Goal: Task Accomplishment & Management: Manage account settings

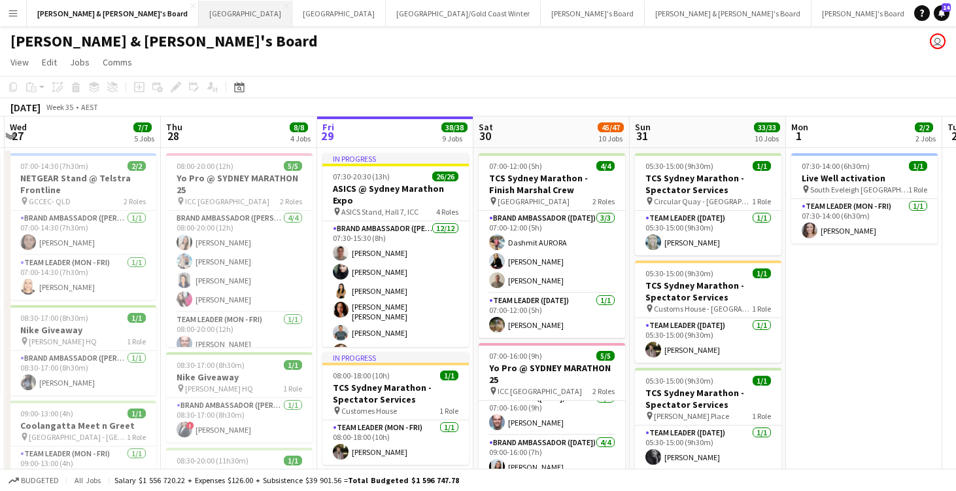
click at [199, 20] on button "Sydney Close" at bounding box center [246, 14] width 94 height 26
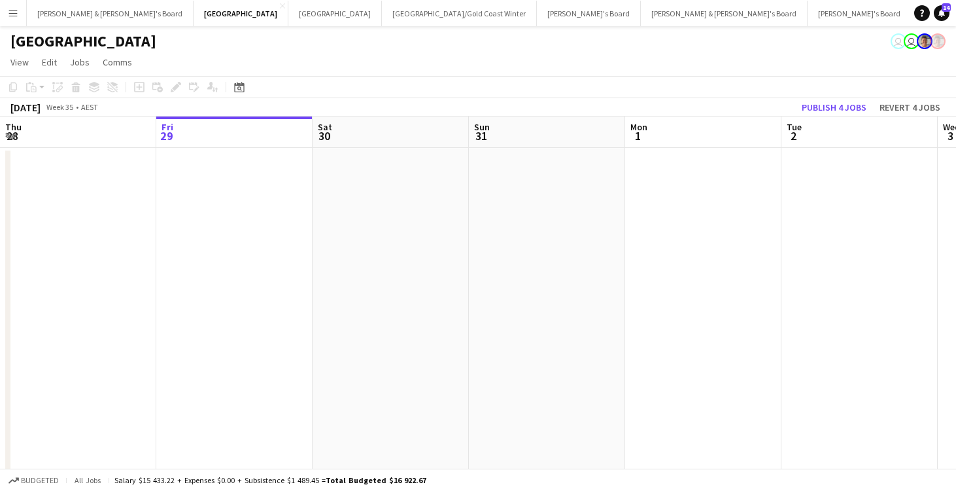
click at [290, 56] on app-page-menu "View Day view expanded Day view collapsed Month view Date picker Jump to [DATE]…" at bounding box center [478, 63] width 956 height 25
click at [79, 10] on button "[PERSON_NAME] & [PERSON_NAME]'s Board Close" at bounding box center [110, 14] width 167 height 26
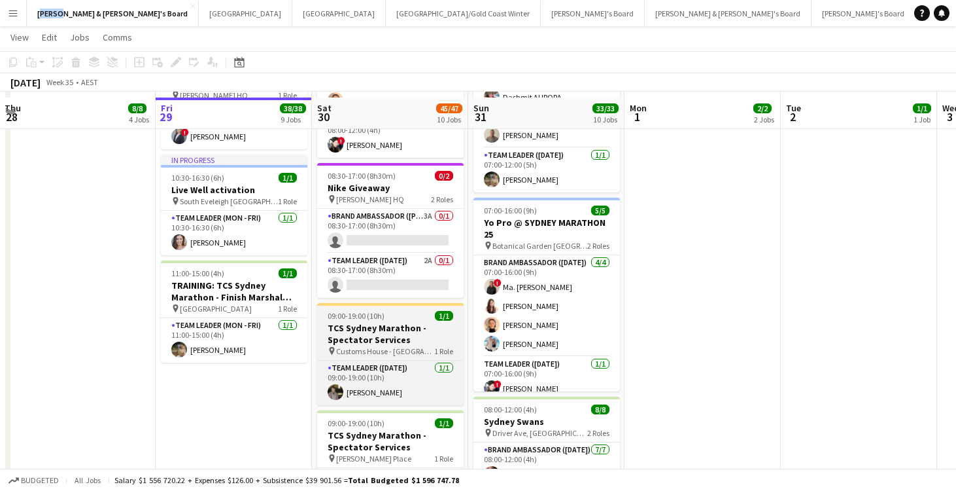
scroll to position [854, 0]
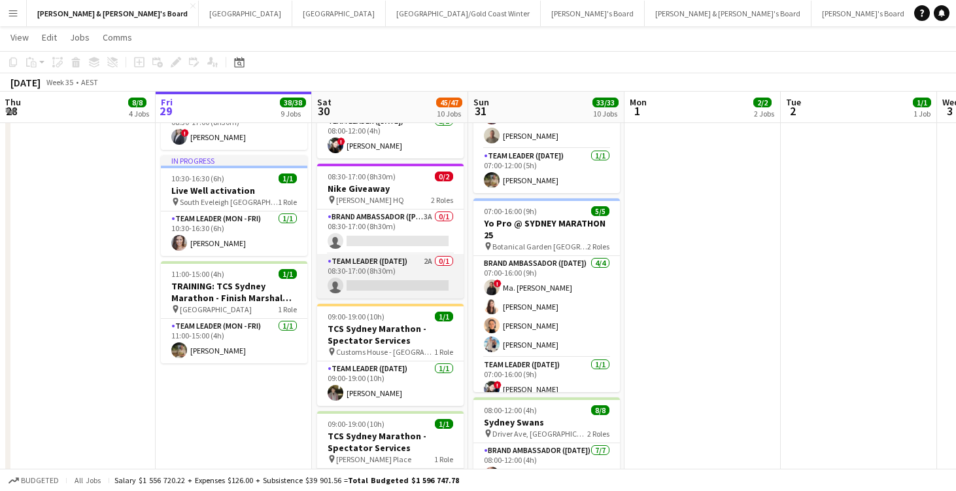
click at [398, 272] on app-card-role "Team Leader ([DATE]) 2A 0/1 08:30-17:00 (8h30m) single-neutral-actions" at bounding box center [390, 276] width 147 height 44
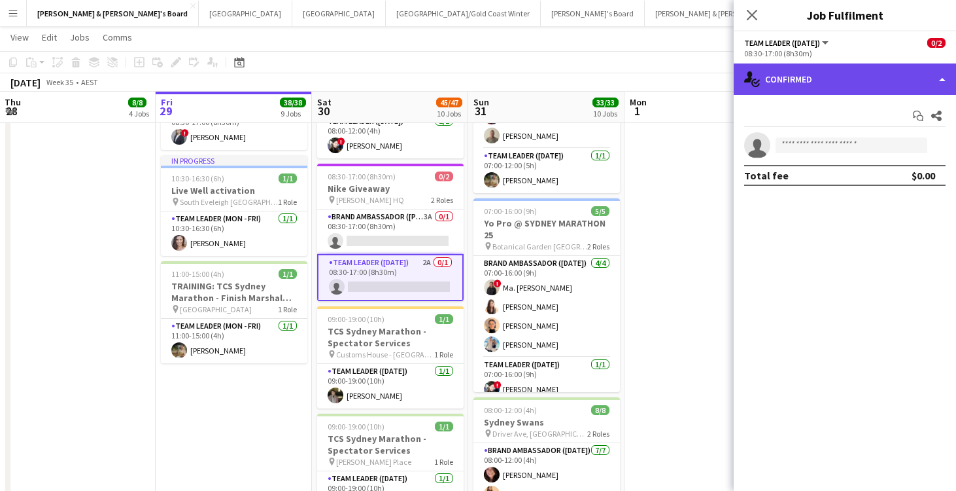
click at [820, 83] on div "single-neutral-actions-check-2 Confirmed" at bounding box center [845, 78] width 222 height 31
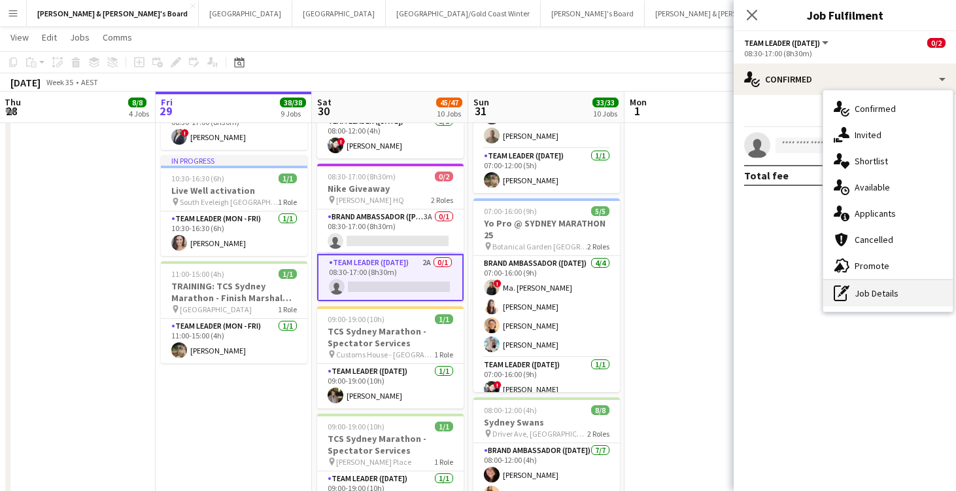
click at [876, 289] on div "pen-write Job Details" at bounding box center [889, 293] width 130 height 26
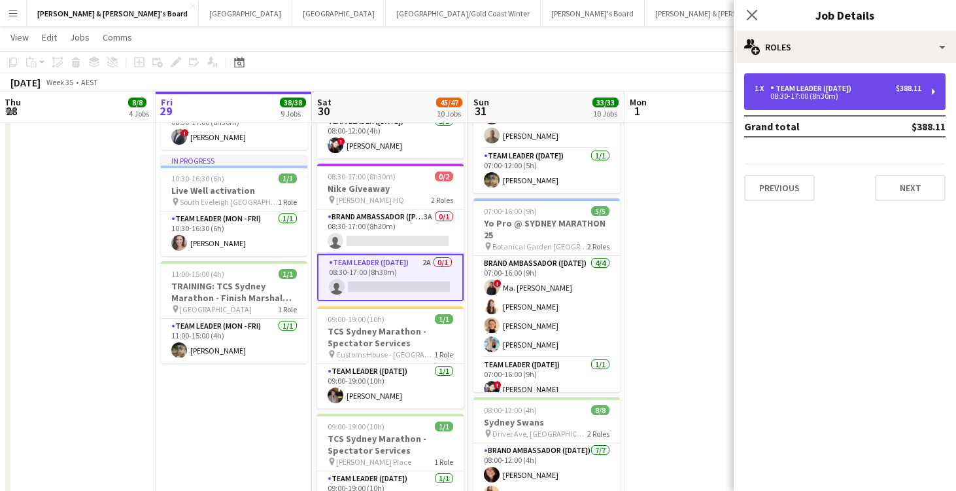
click at [843, 104] on div "1 x Team Leader ([DATE]) $388.11 08:30-17:00 (8h30m)" at bounding box center [845, 91] width 201 height 37
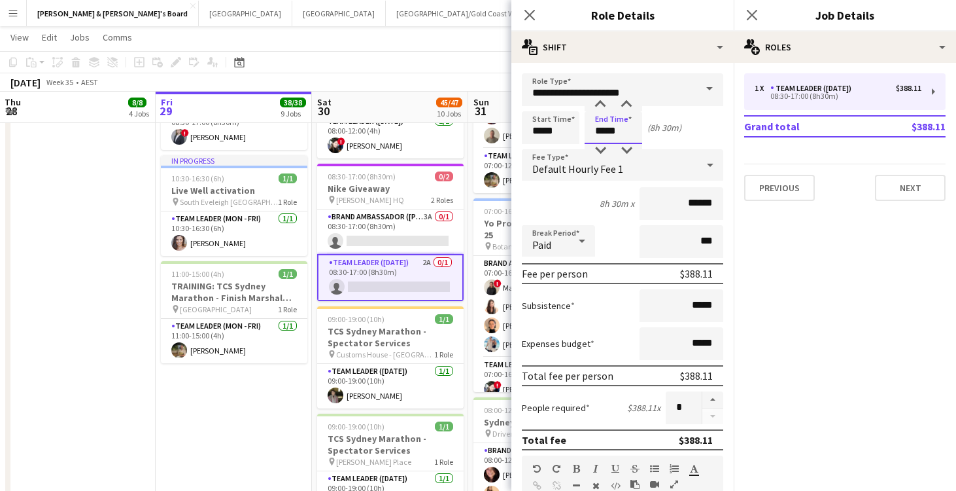
click at [603, 130] on input "*****" at bounding box center [614, 127] width 58 height 33
type input "*****"
click at [601, 103] on div at bounding box center [600, 104] width 26 height 13
click at [244, 410] on app-date-cell "In progress 07:30-20:30 (13h) 26/26 ASICS @ Sydney Marathon Expo pin ASICS Stan…" at bounding box center [234, 34] width 156 height 1482
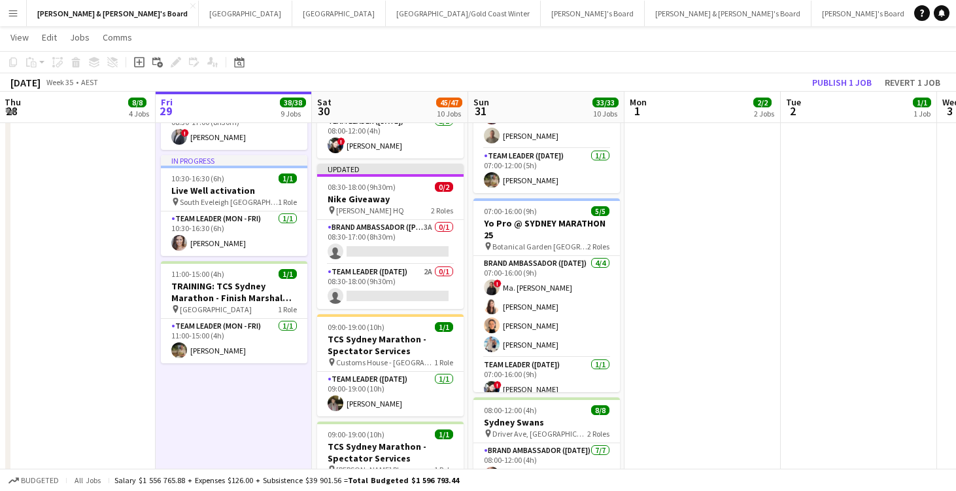
click at [744, 304] on app-date-cell "07:30-14:00 (6h30m) 1/1 Live Well activation pin South Eveleigh Sydney 1 Role T…" at bounding box center [703, 34] width 156 height 1482
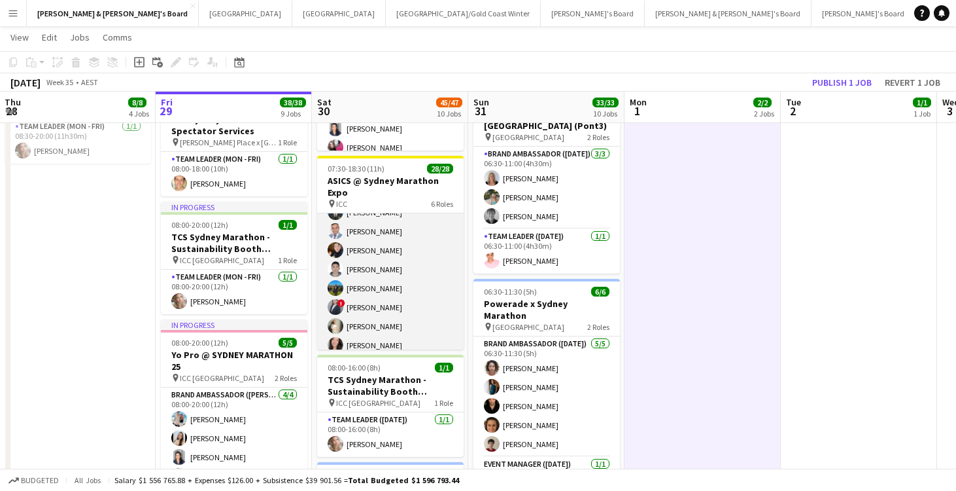
scroll to position [389, 0]
click at [415, 242] on app-card-role "Brand Ambassador ([DATE]) 23/23 07:30-18:30 (11h) [PERSON_NAME] [PERSON_NAME] […" at bounding box center [390, 194] width 147 height 466
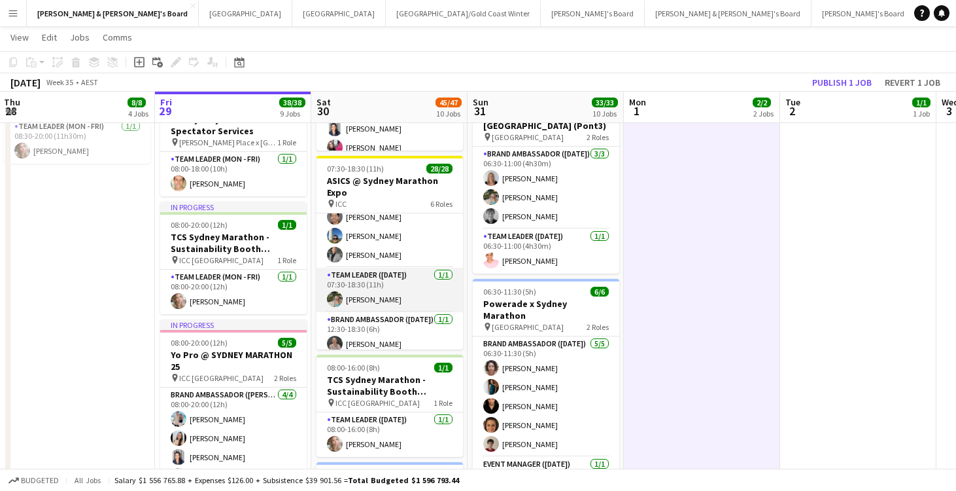
scroll to position [548, 0]
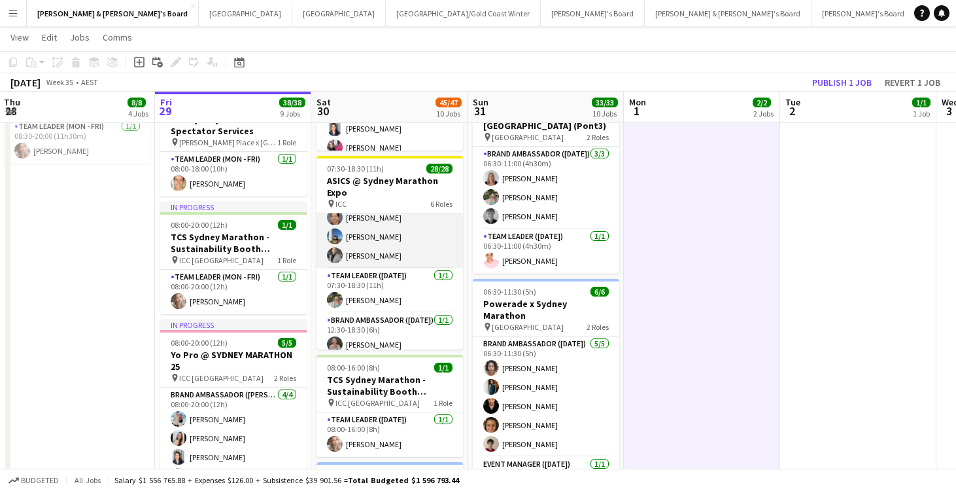
click at [412, 226] on app-card-role "Brand Ambassador ([DATE]) 23/23 07:30-18:30 (11h) [PERSON_NAME] [PERSON_NAME] […" at bounding box center [390, 35] width 147 height 466
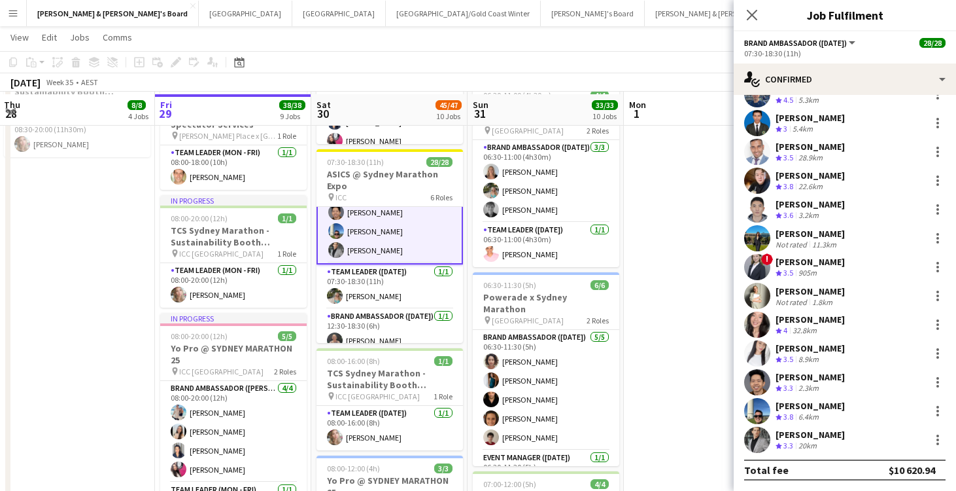
scroll to position [394, 0]
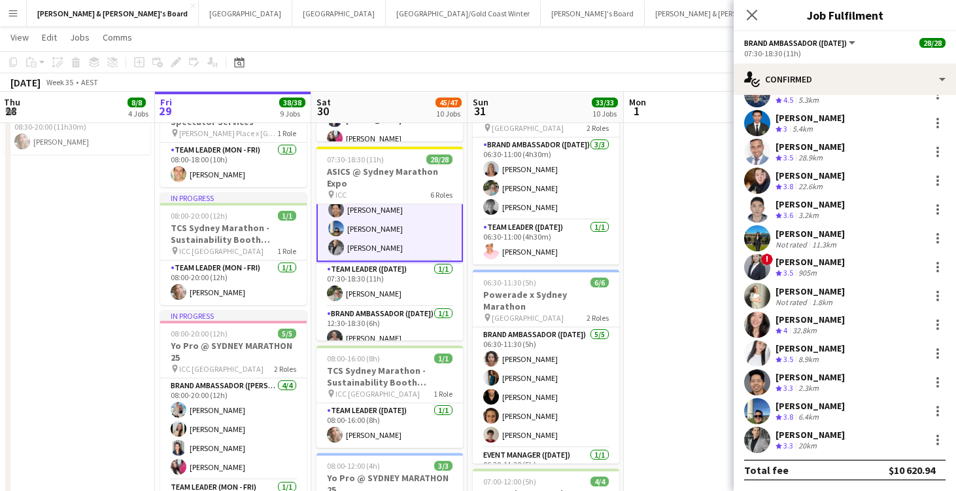
click at [453, 234] on app-card-role "Brand Ambassador ([DATE]) 23/23 07:30-18:30 (11h) [PERSON_NAME] [PERSON_NAME] […" at bounding box center [390, 27] width 147 height 468
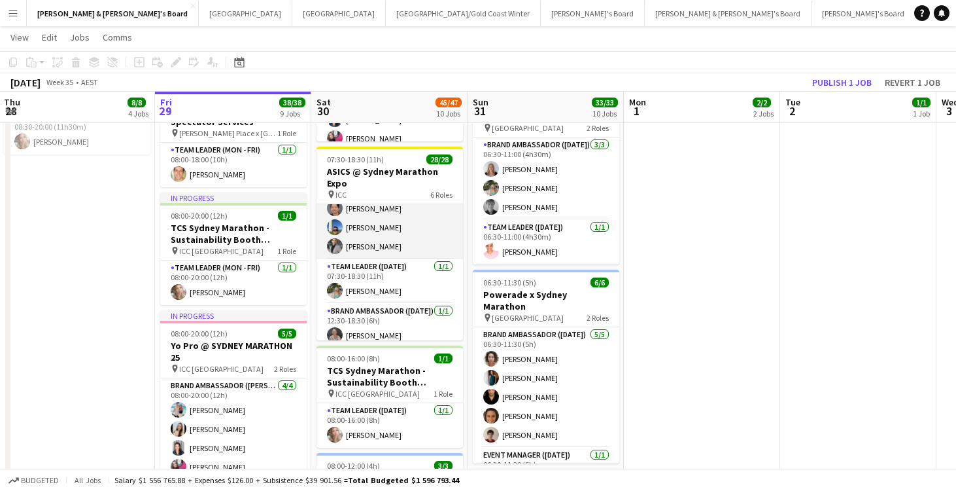
click at [446, 232] on app-card-role "Brand Ambassador ([DATE]) 23/23 07:30-18:30 (11h) [PERSON_NAME] [PERSON_NAME] […" at bounding box center [390, 26] width 147 height 466
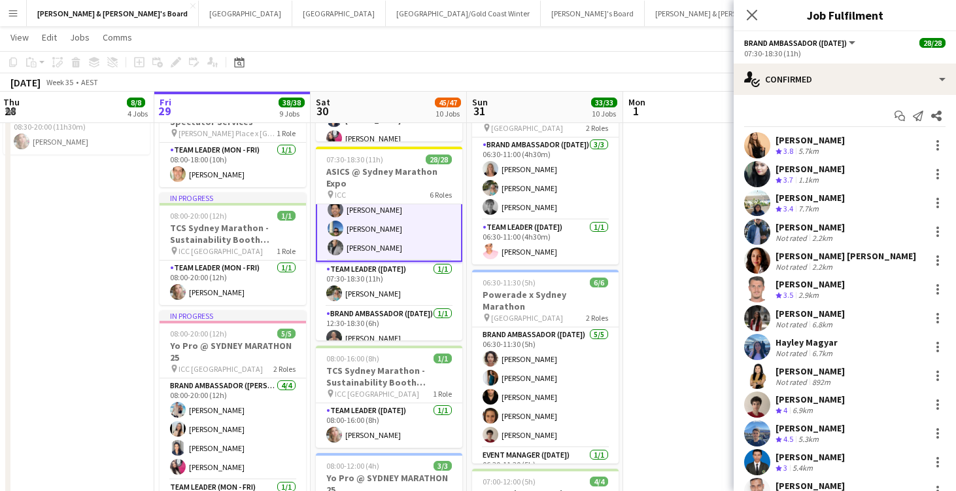
click at [804, 134] on div "[PERSON_NAME]" at bounding box center [810, 140] width 69 height 12
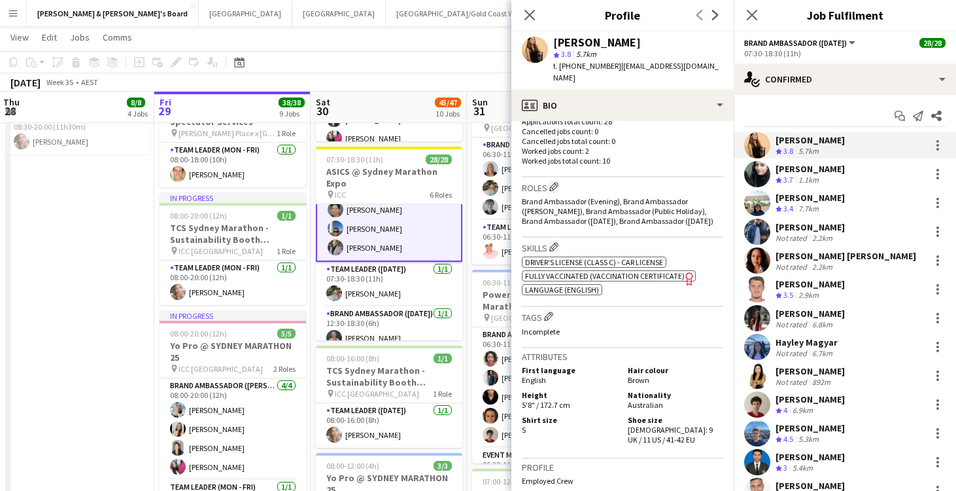
scroll to position [412, 0]
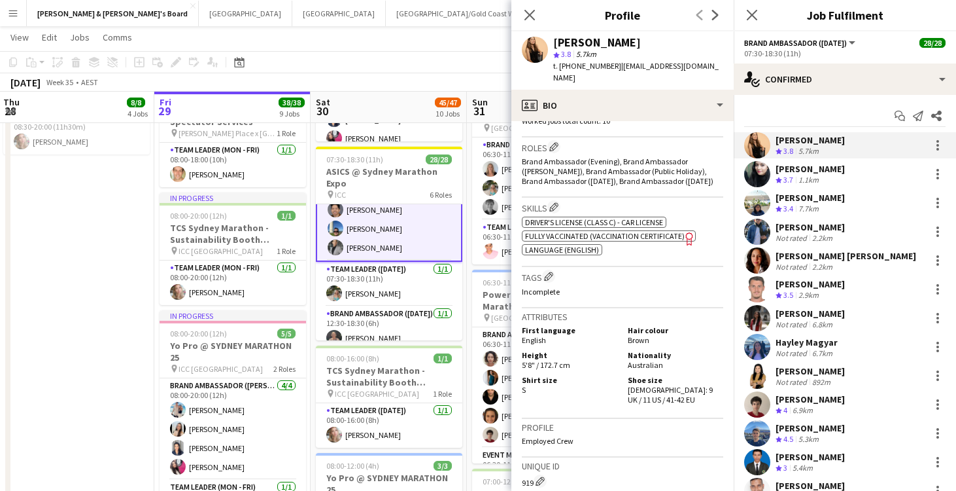
click at [116, 252] on app-date-cell "08:00-20:00 (12h) 5/[DEMOGRAPHIC_DATA] Pro @ [GEOGRAPHIC_DATA] MARATHON 25 pin …" at bounding box center [76, 494] width 156 height 1482
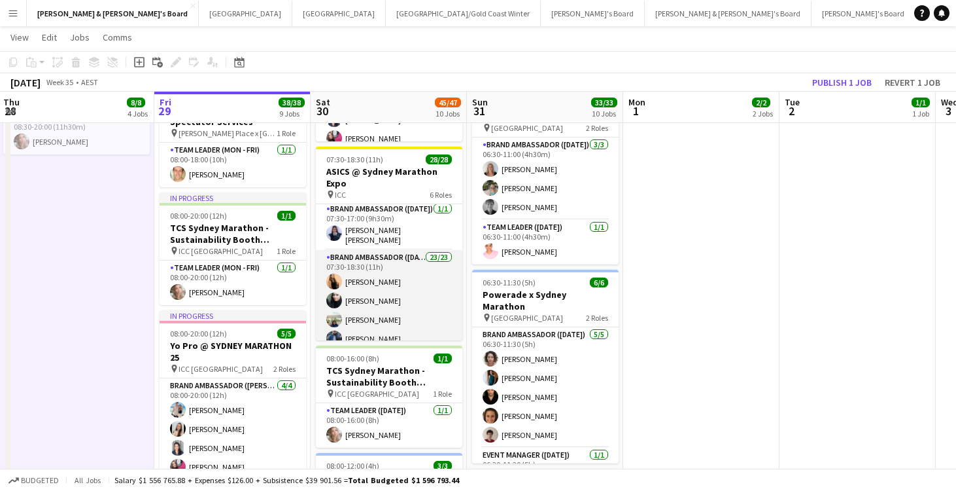
scroll to position [92, 0]
click at [433, 287] on app-card-role "Brand Ambassador ([DATE]) 23/23 07:30-18:30 (11h) [PERSON_NAME] [PERSON_NAME] […" at bounding box center [389, 482] width 147 height 466
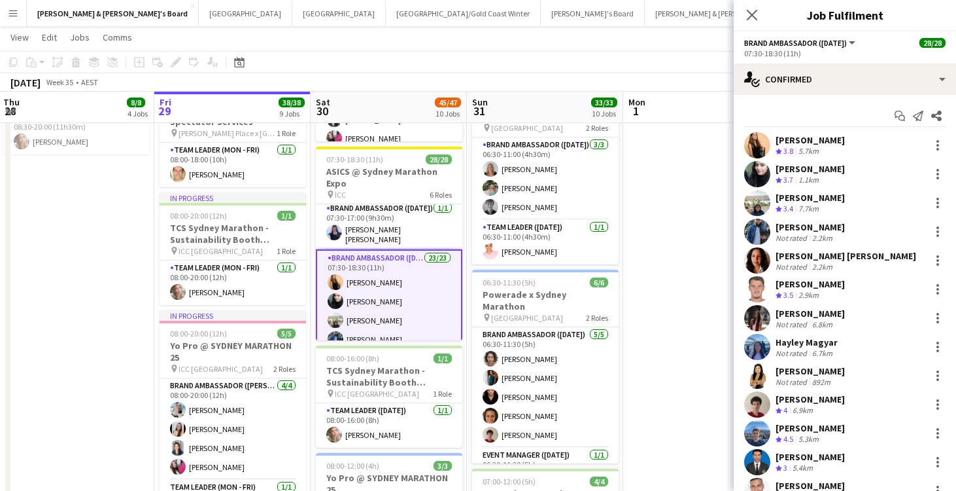
click at [39, 247] on app-date-cell "08:00-20:00 (12h) 5/[DEMOGRAPHIC_DATA] Pro @ [GEOGRAPHIC_DATA] MARATHON 25 pin …" at bounding box center [76, 494] width 156 height 1482
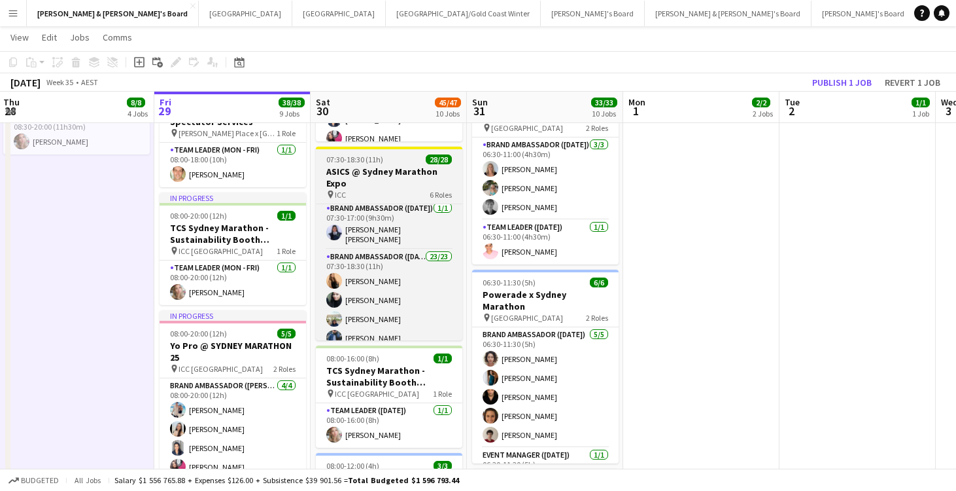
click at [358, 181] on h3 "ASICS @ Sydney Marathon Expo" at bounding box center [389, 178] width 147 height 24
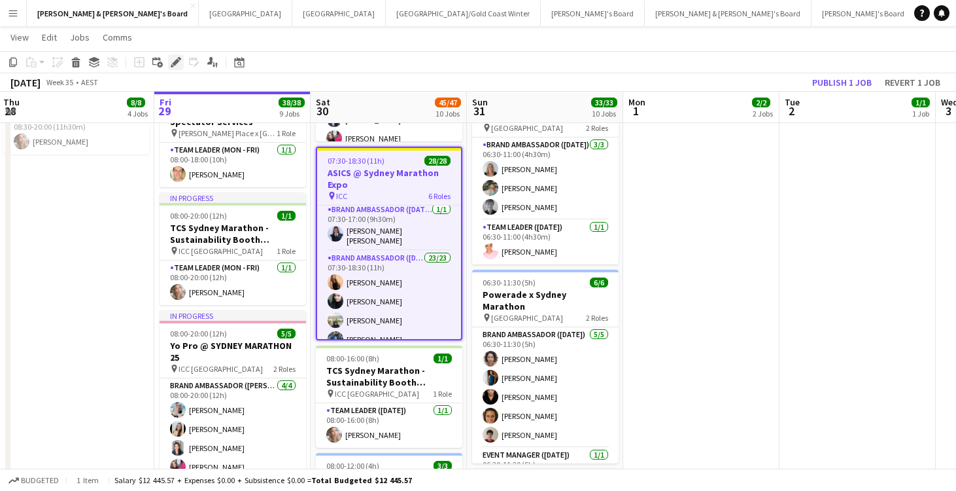
click at [176, 57] on icon "Edit" at bounding box center [176, 62] width 10 height 10
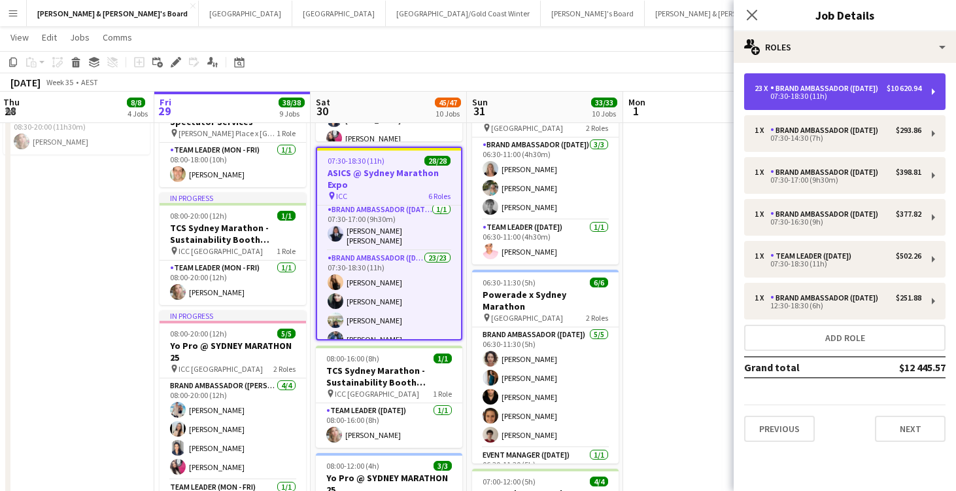
click at [850, 110] on div "23 x Brand Ambassador ([DATE]) $10 620.94 07:30-18:30 (11h)" at bounding box center [845, 91] width 201 height 37
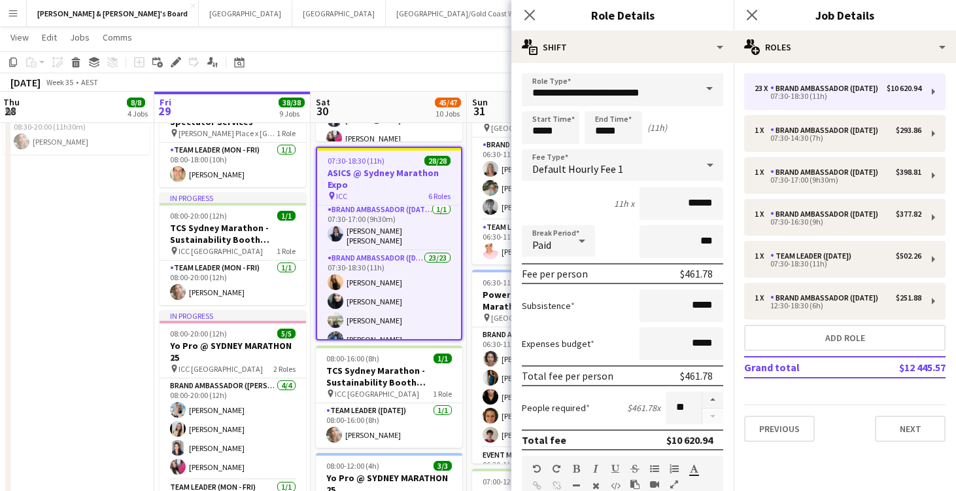
click at [121, 210] on app-date-cell "08:00-20:00 (12h) 5/[DEMOGRAPHIC_DATA] Pro @ [GEOGRAPHIC_DATA] MARATHON 25 pin …" at bounding box center [76, 494] width 156 height 1482
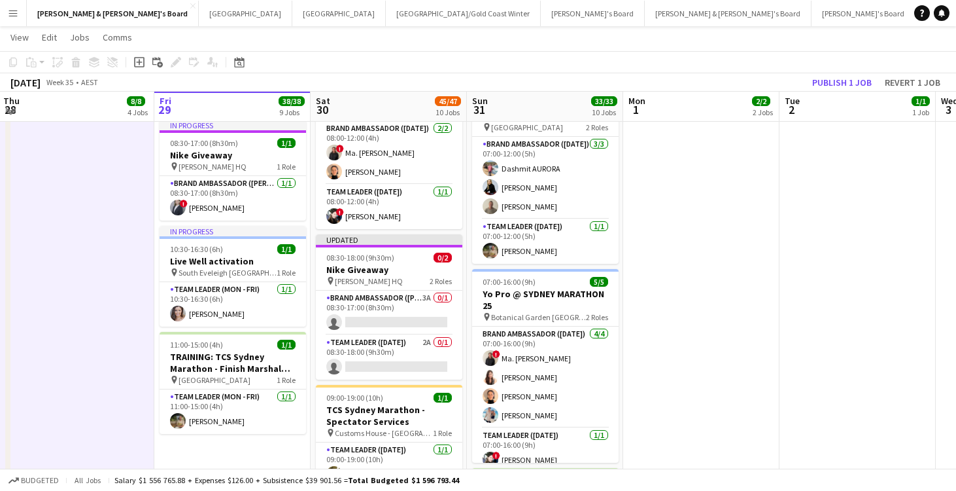
scroll to position [790, 0]
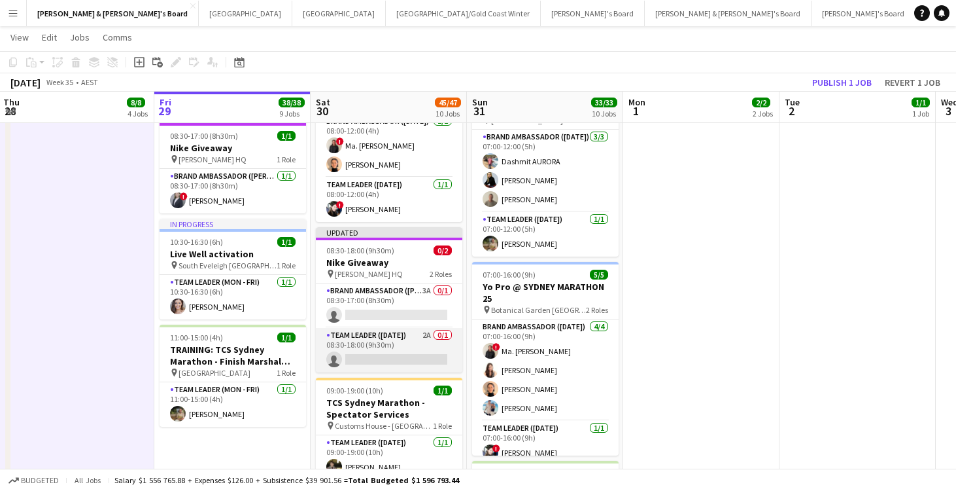
click at [409, 348] on app-card-role "Team Leader ([DATE]) 2A 0/1 08:30-18:00 (9h30m) single-neutral-actions" at bounding box center [389, 350] width 147 height 44
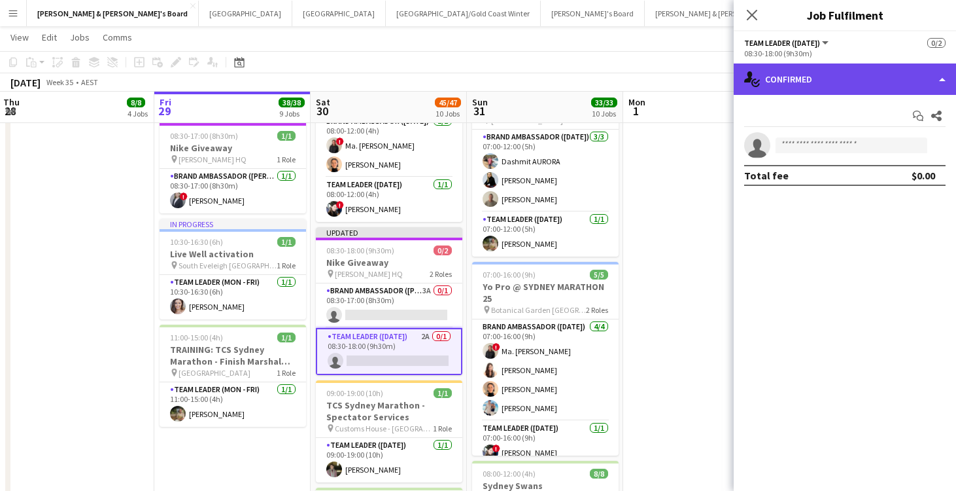
click at [835, 87] on div "single-neutral-actions-check-2 Confirmed" at bounding box center [845, 78] width 222 height 31
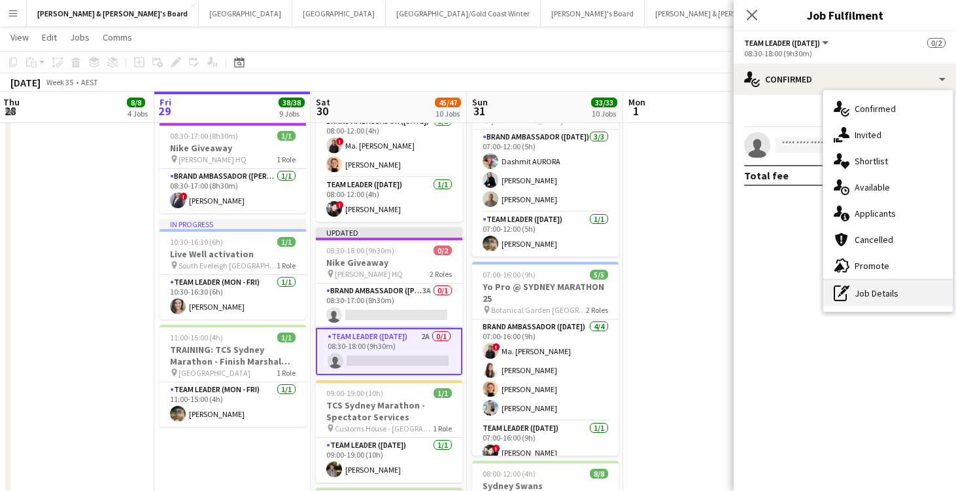
click at [885, 294] on div "pen-write Job Details" at bounding box center [889, 293] width 130 height 26
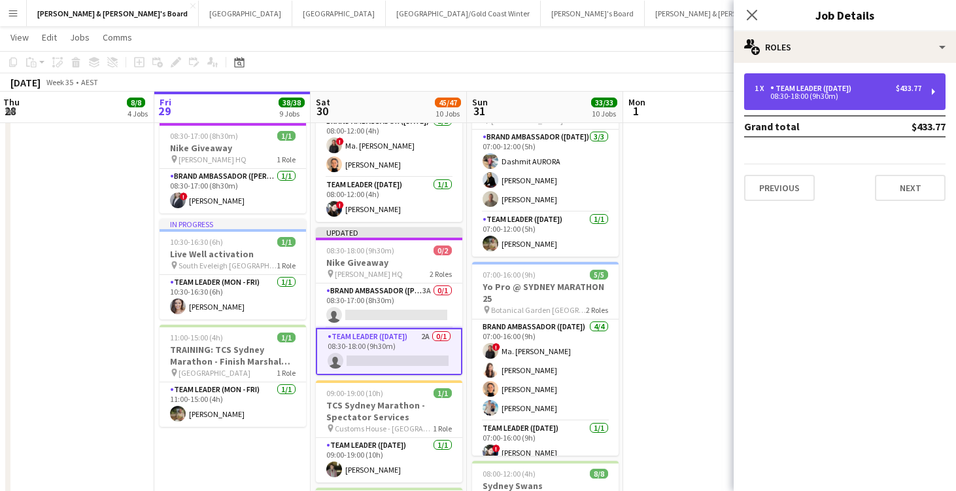
click at [854, 92] on div "Team Leader ([DATE])" at bounding box center [814, 88] width 86 height 9
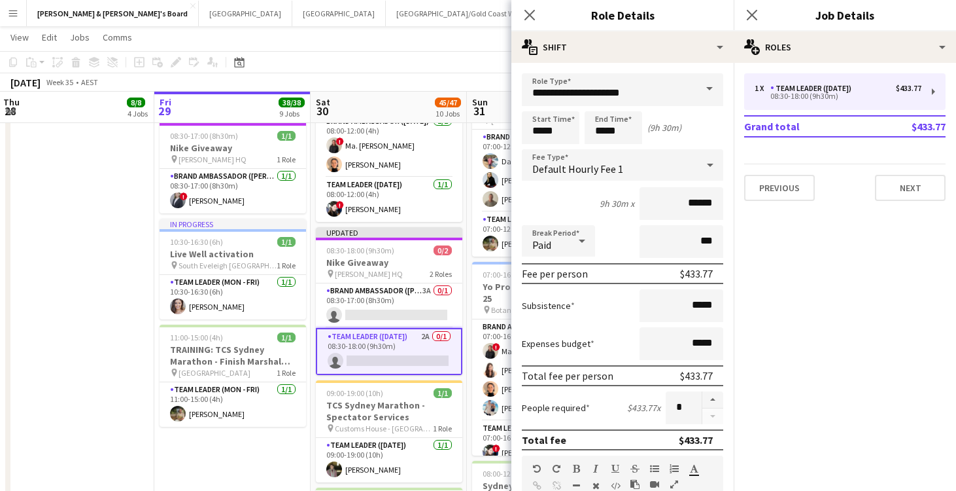
click at [63, 226] on app-date-cell "08:00-20:00 (12h) 5/[DEMOGRAPHIC_DATA] Pro @ [GEOGRAPHIC_DATA] MARATHON 25 pin …" at bounding box center [76, 97] width 156 height 1482
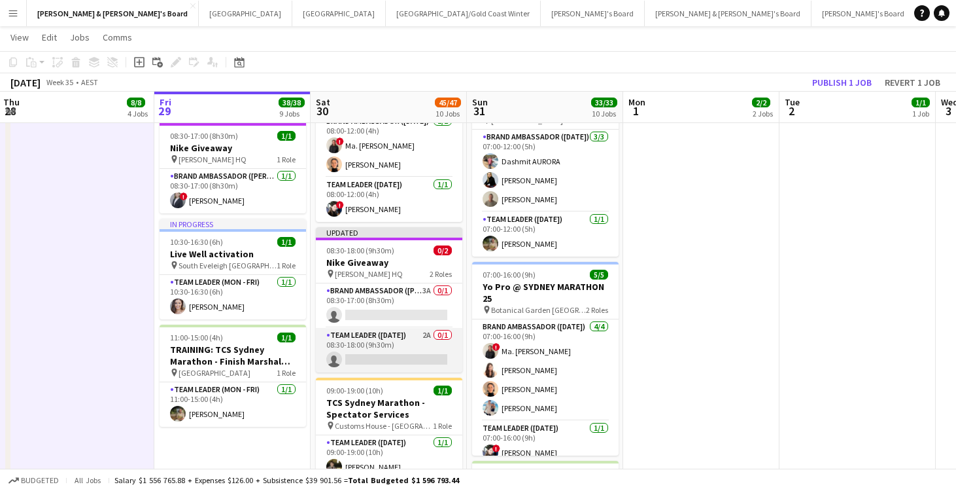
click at [413, 356] on app-card-role "Team Leader ([DATE]) 2A 0/1 08:30-18:00 (9h30m) single-neutral-actions" at bounding box center [389, 350] width 147 height 44
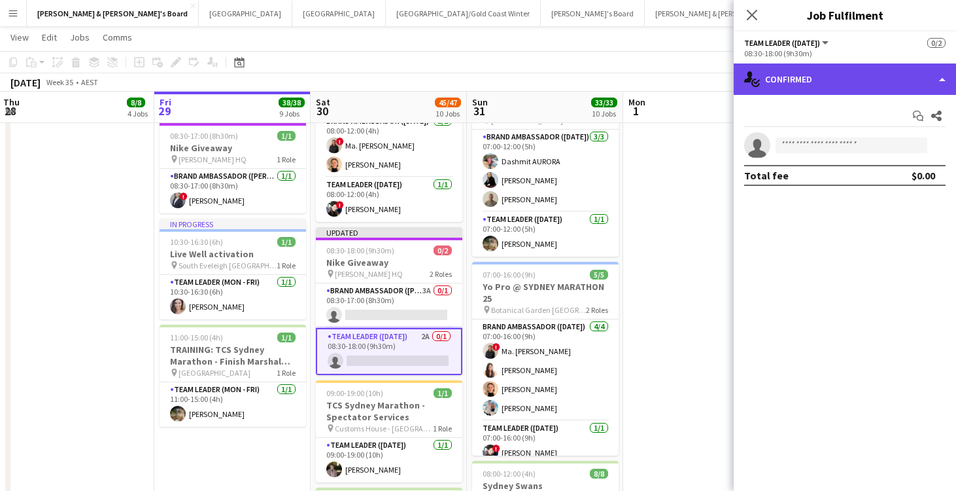
click at [803, 77] on div "single-neutral-actions-check-2 Confirmed" at bounding box center [845, 78] width 222 height 31
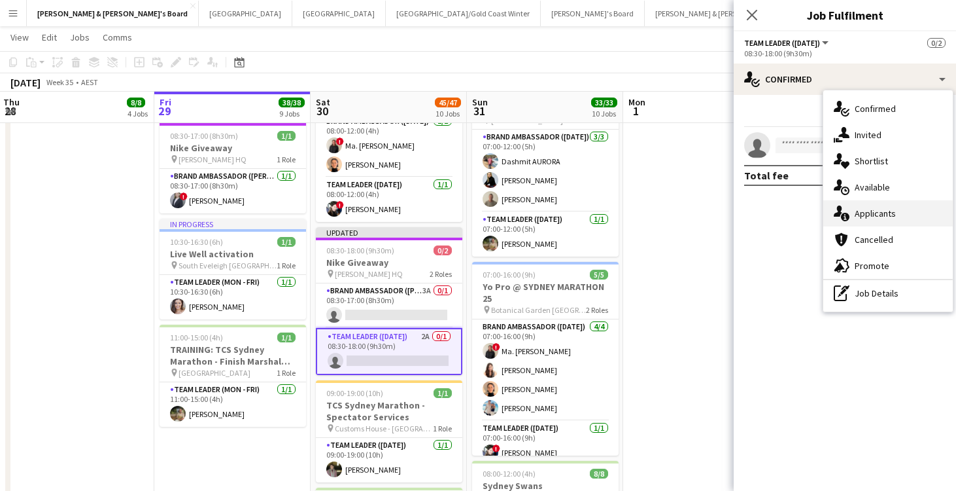
click at [883, 220] on div "single-neutral-actions-information Applicants" at bounding box center [889, 213] width 130 height 26
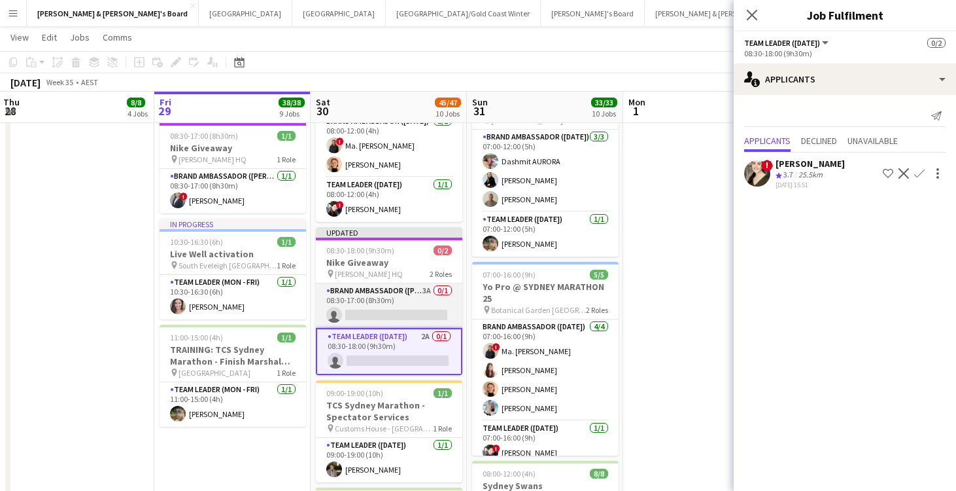
click at [395, 305] on app-card-role "Brand Ambassador (Mon - Fri) 3A 0/1 08:30-17:00 (8h30m) single-neutral-actions" at bounding box center [389, 305] width 147 height 44
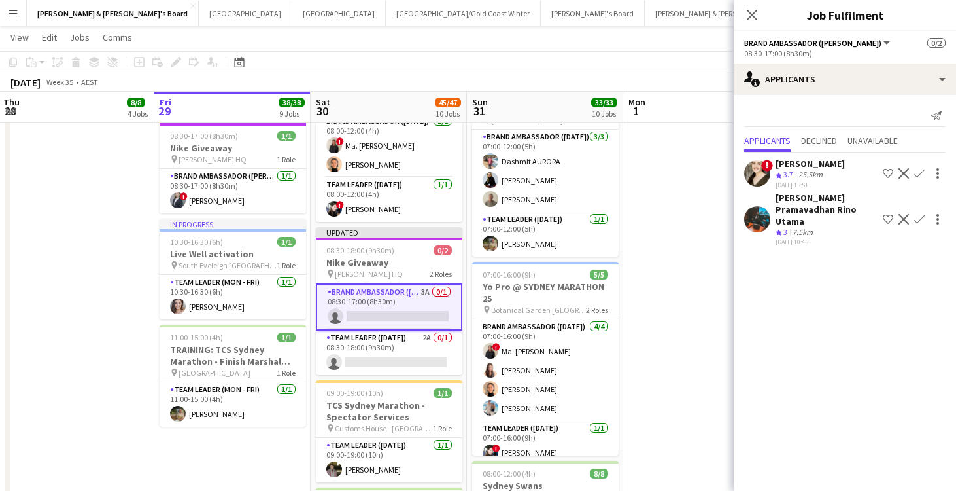
click at [668, 321] on app-date-cell "07:30-14:00 (6h30m) 1/1 Live Well activation pin South Eveleigh Sydney 1 Role T…" at bounding box center [701, 97] width 156 height 1482
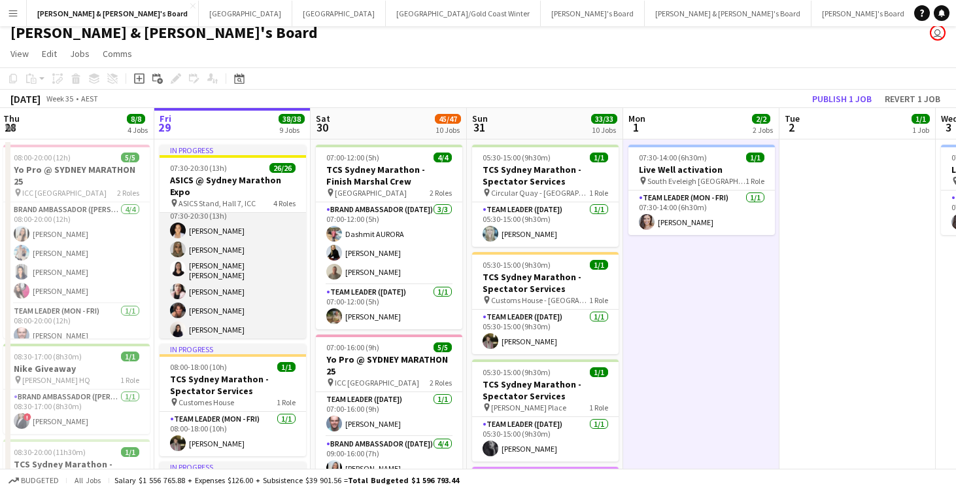
scroll to position [353, 0]
click at [217, 284] on app-card-role "Brand Ambassador ([PERSON_NAME]) [DATE] 07:30-20:30 (13h) [PERSON_NAME] Ou [PER…" at bounding box center [233, 264] width 147 height 166
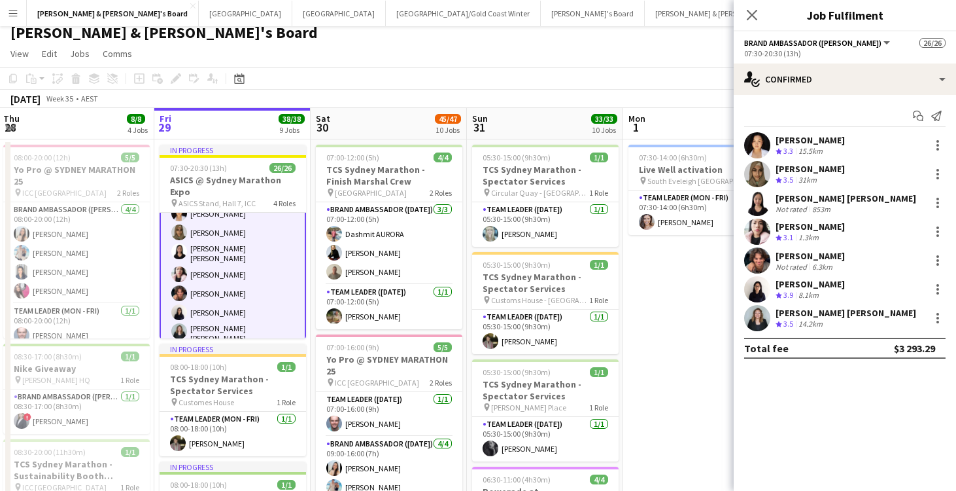
click at [799, 254] on div "[PERSON_NAME]" at bounding box center [810, 256] width 69 height 12
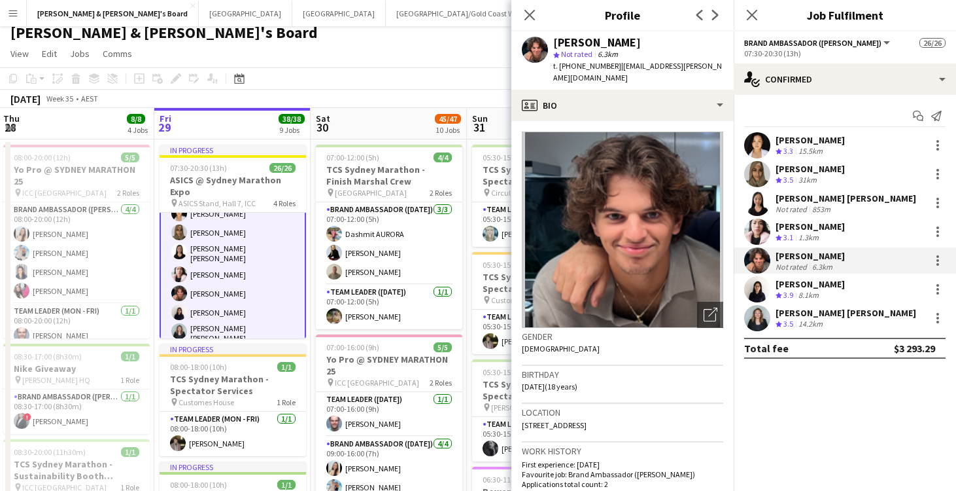
click at [419, 46] on app-page-menu "View Day view expanded Day view collapsed Month view Date picker Jump to [DATE]…" at bounding box center [478, 55] width 956 height 25
